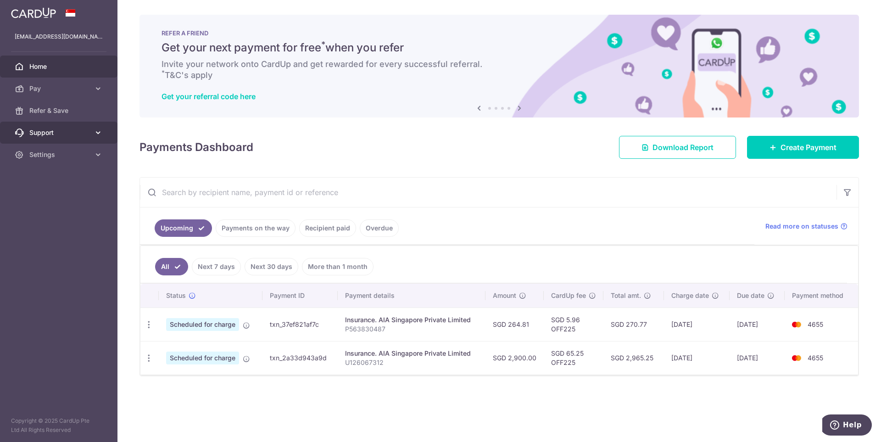
click at [72, 139] on link "Support" at bounding box center [59, 133] width 118 height 22
click at [73, 202] on link "Settings" at bounding box center [59, 210] width 118 height 22
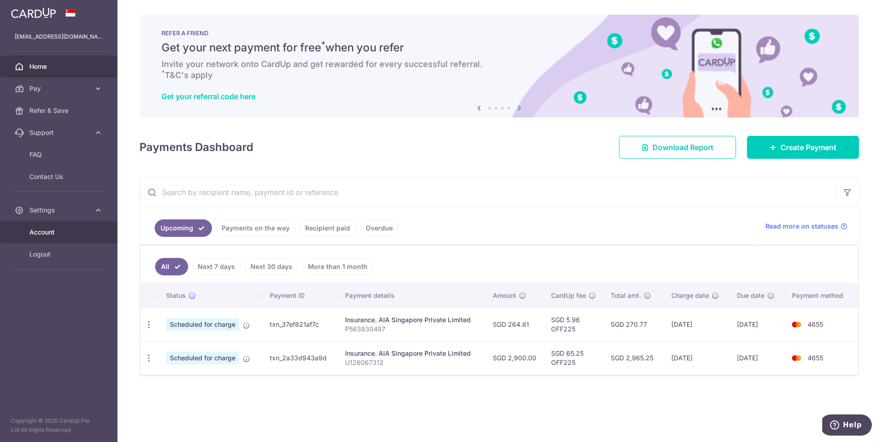
click at [68, 238] on link "Account" at bounding box center [59, 232] width 118 height 22
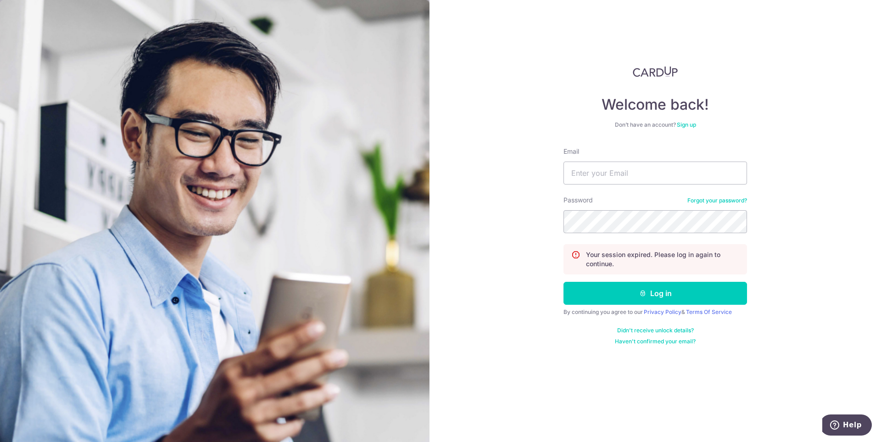
click at [557, 193] on div "Welcome back! Don’t have an account? Sign up Email Password Forgot your passwor…" at bounding box center [656, 221] width 452 height 442
click at [618, 186] on form "Email Password Forgot your password? Your session expired. Please log in again …" at bounding box center [656, 246] width 184 height 198
click at [628, 176] on input "Email" at bounding box center [656, 173] width 184 height 23
type input "[EMAIL_ADDRESS][DOMAIN_NAME]"
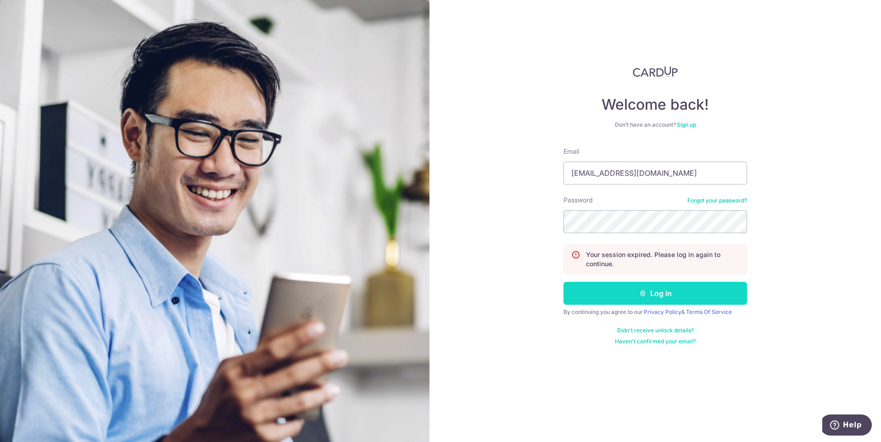
click at [613, 291] on button "Log in" at bounding box center [656, 293] width 184 height 23
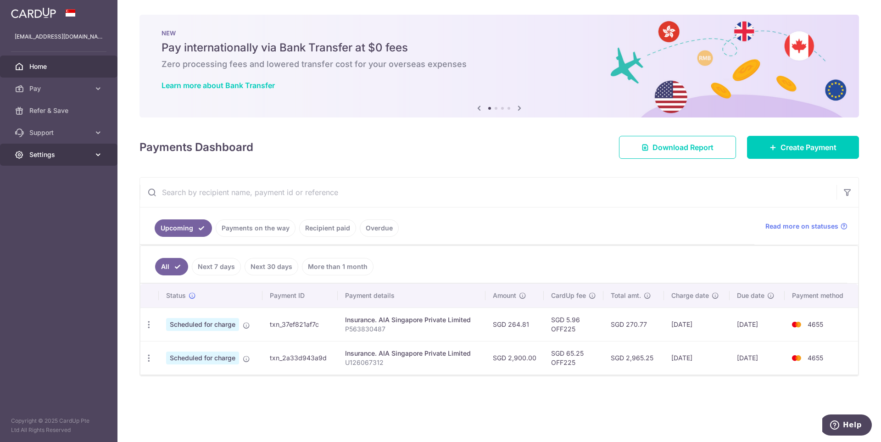
click at [63, 153] on span "Settings" at bounding box center [59, 154] width 61 height 9
click at [74, 177] on body "pork94@live.com Home Pay Payments Recipients Cards Refer & Save Support FAQ Con…" at bounding box center [440, 221] width 881 height 442
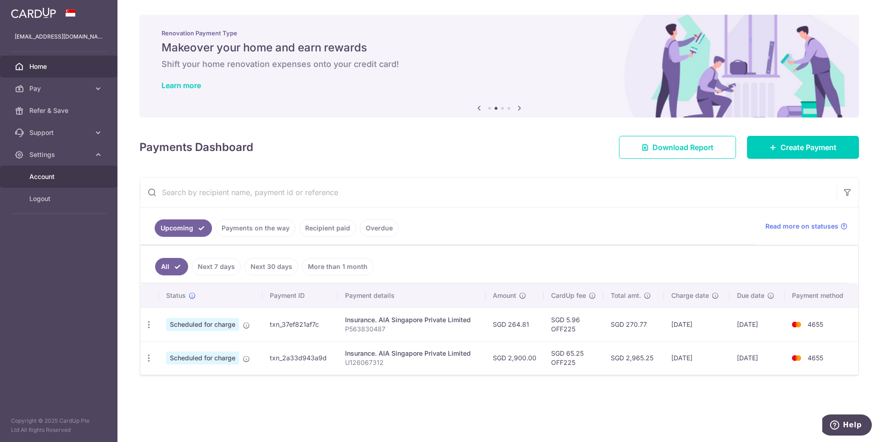
click at [57, 174] on span "Account" at bounding box center [59, 176] width 61 height 9
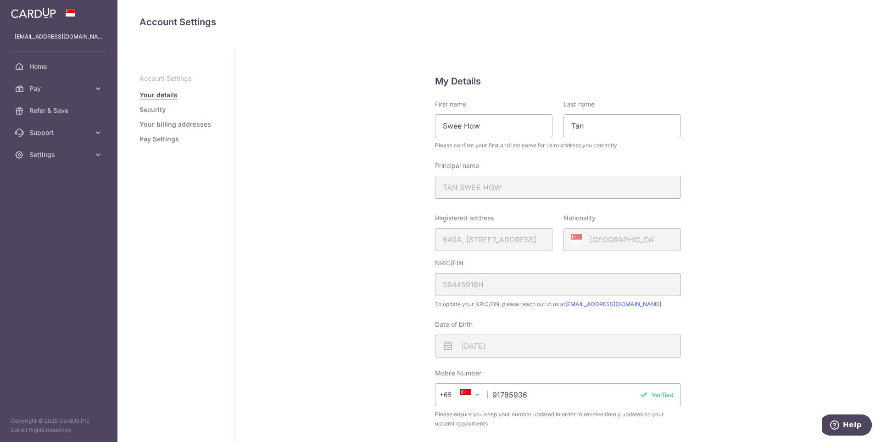
click at [169, 140] on link "Pay Settings" at bounding box center [159, 138] width 39 height 9
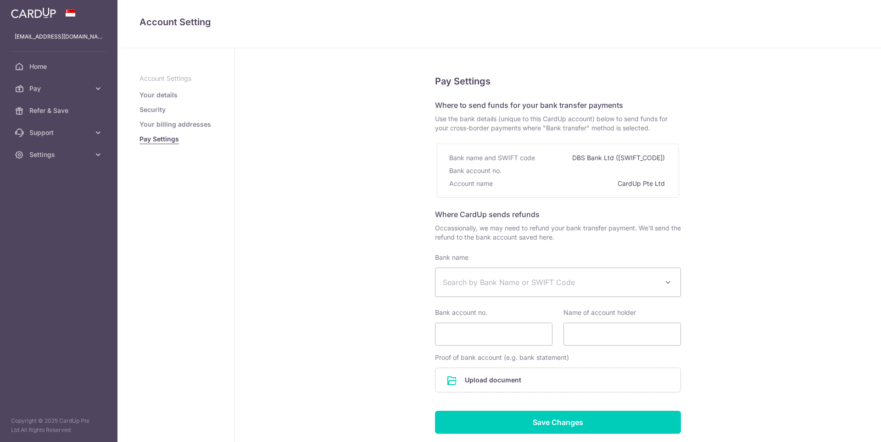
select select
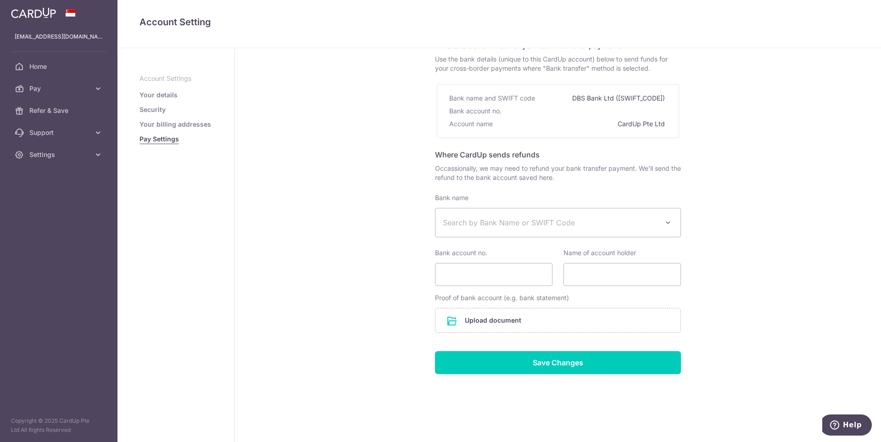
scroll to position [61, 0]
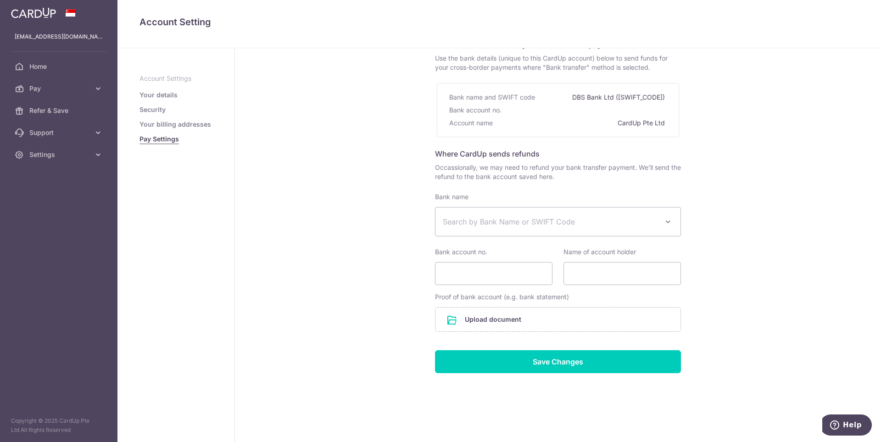
click at [172, 124] on link "Your billing addresses" at bounding box center [176, 124] width 72 height 9
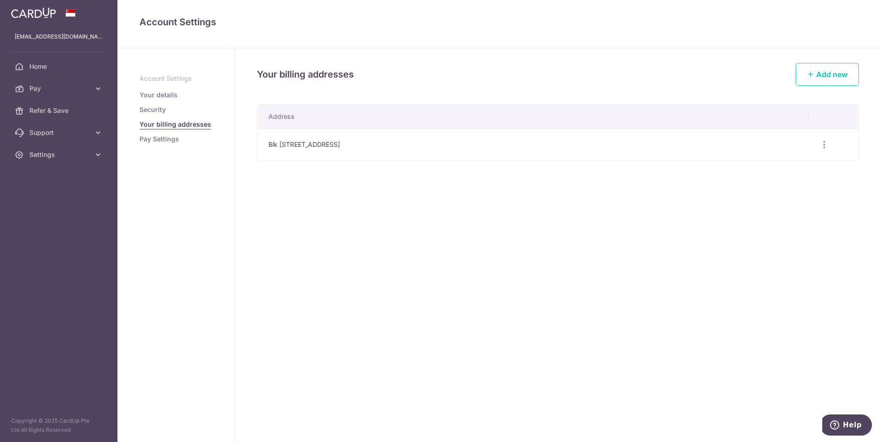
click at [162, 113] on link "Security" at bounding box center [153, 109] width 26 height 9
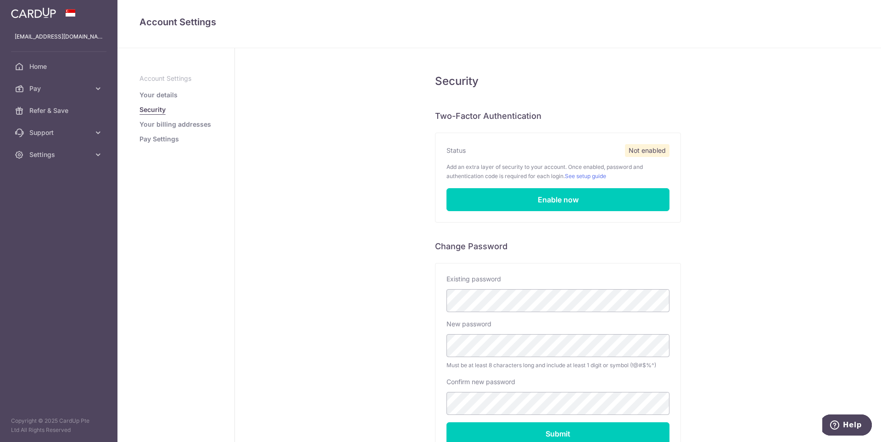
click at [167, 99] on link "Your details" at bounding box center [159, 94] width 38 height 9
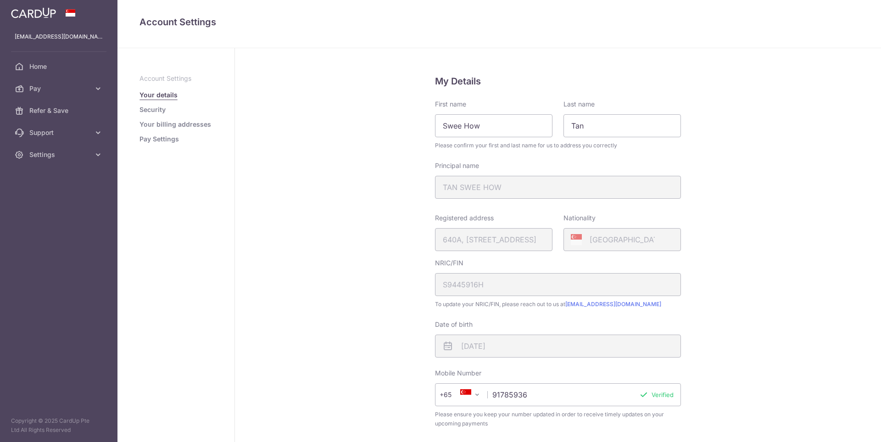
click at [37, 61] on link "Home" at bounding box center [59, 67] width 118 height 22
